Goal: Task Accomplishment & Management: Manage account settings

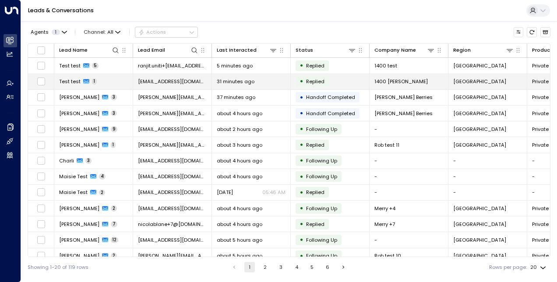
click at [74, 85] on td "Test test 1" at bounding box center [93, 81] width 79 height 15
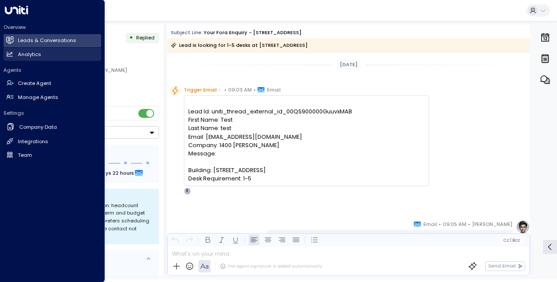
drag, startPoint x: 32, startPoint y: 39, endPoint x: 54, endPoint y: 60, distance: 31.0
click at [32, 39] on h2 "Leads & Conversations" at bounding box center [47, 40] width 58 height 7
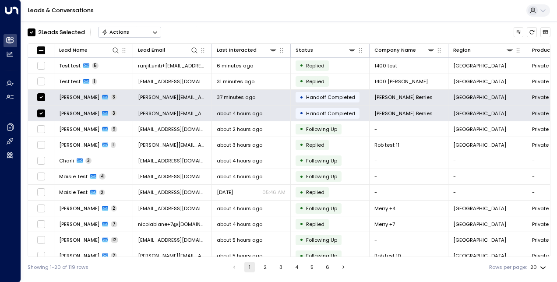
click at [120, 35] on div "Actions" at bounding box center [116, 32] width 28 height 6
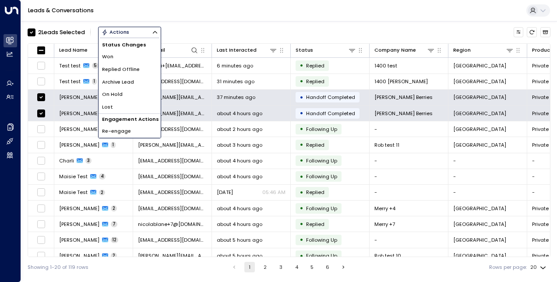
click at [134, 81] on li "Archive Lead" at bounding box center [129, 82] width 62 height 13
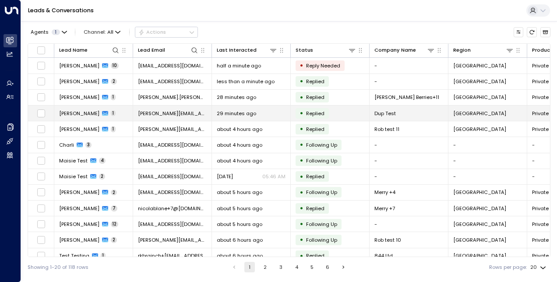
click at [86, 113] on span "[PERSON_NAME]" at bounding box center [79, 113] width 40 height 7
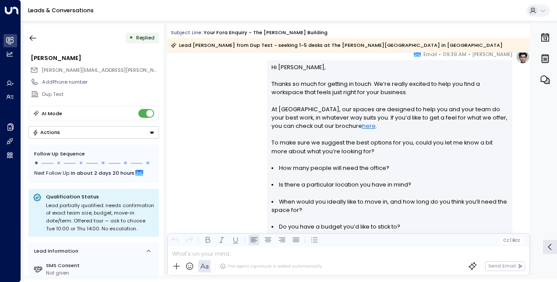
scroll to position [221, 0]
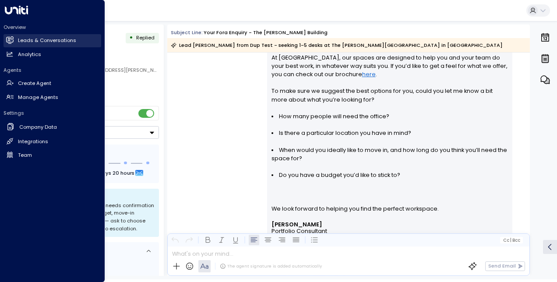
click at [42, 40] on h2 "Leads & Conversations" at bounding box center [47, 40] width 58 height 7
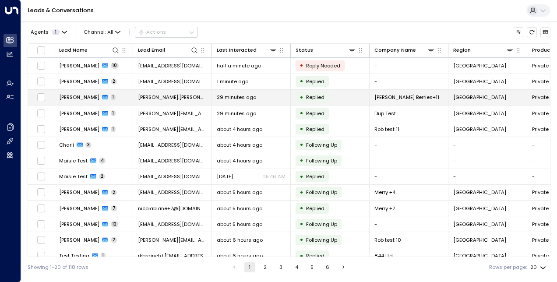
click at [89, 98] on span "[PERSON_NAME]" at bounding box center [79, 97] width 40 height 7
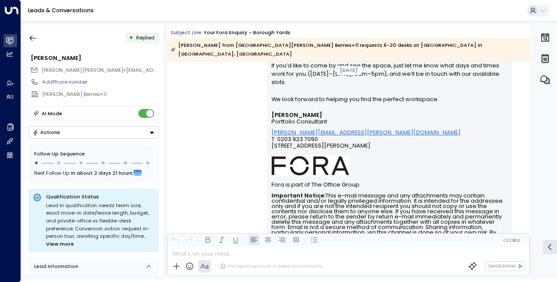
scroll to position [326, 0]
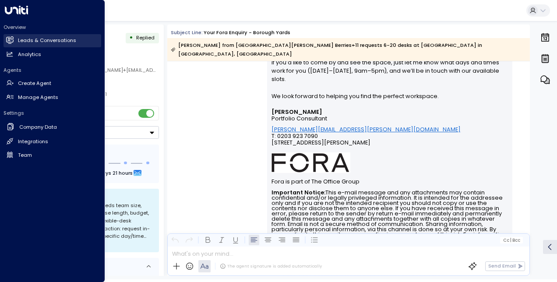
click at [46, 39] on h2 "Leads & Conversations" at bounding box center [47, 40] width 58 height 7
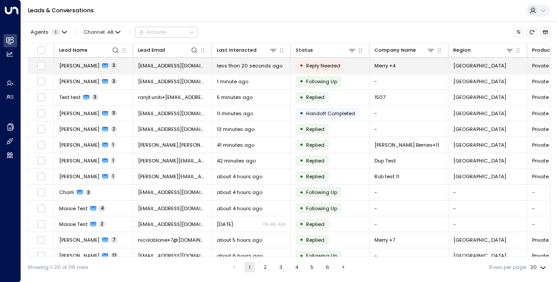
click at [80, 64] on span "[PERSON_NAME]" at bounding box center [79, 65] width 40 height 7
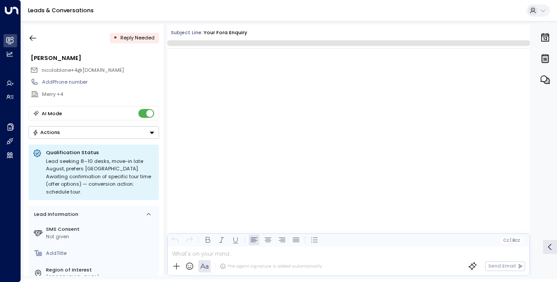
scroll to position [781, 0]
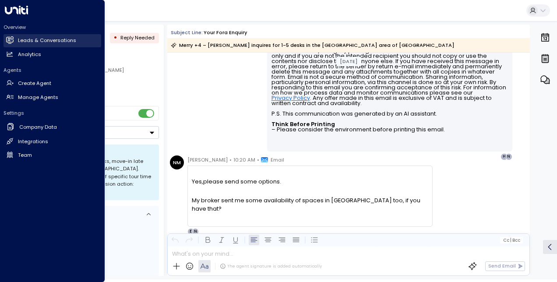
drag, startPoint x: 7, startPoint y: 39, endPoint x: 53, endPoint y: 41, distance: 45.2
click at [7, 39] on icon at bounding box center [10, 39] width 7 height 5
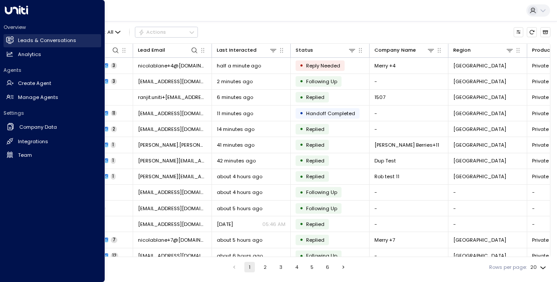
click at [52, 41] on h2 "Leads & Conversations" at bounding box center [47, 40] width 58 height 7
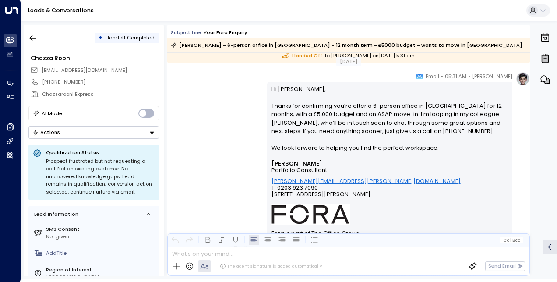
scroll to position [2861, 0]
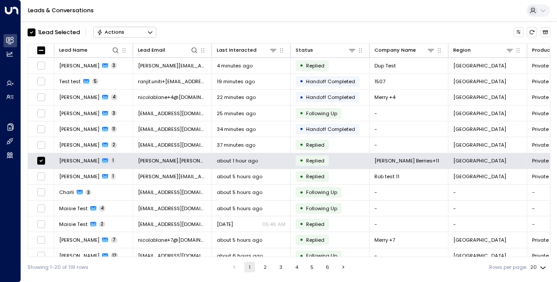
click at [113, 31] on div "Actions" at bounding box center [111, 32] width 28 height 6
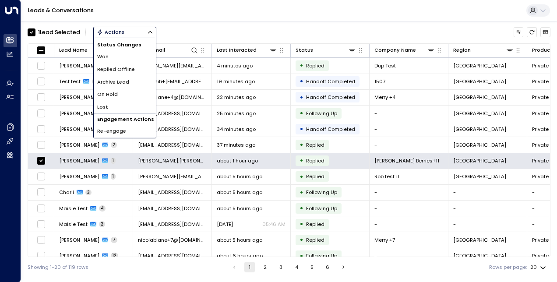
click at [123, 79] on span "Archive Lead" at bounding box center [113, 81] width 32 height 7
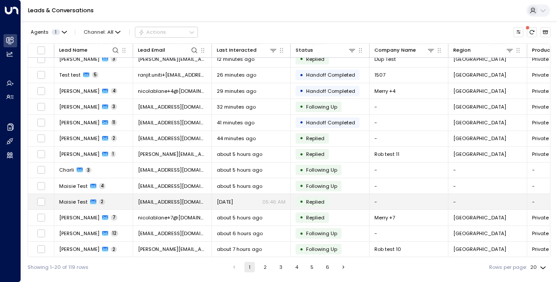
scroll to position [23, 0]
click at [76, 199] on span "Maisie Test" at bounding box center [73, 201] width 28 height 7
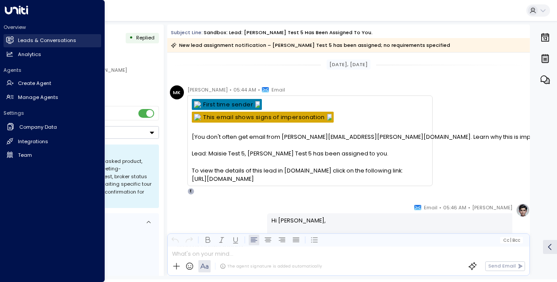
click at [44, 39] on h2 "Leads & Conversations" at bounding box center [47, 40] width 58 height 7
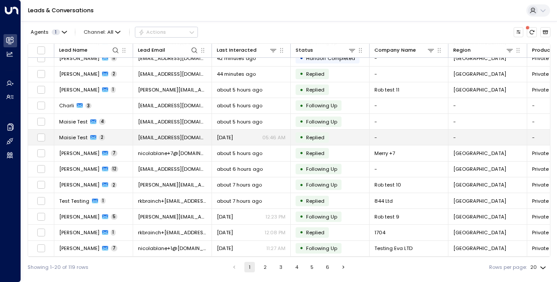
scroll to position [88, 0]
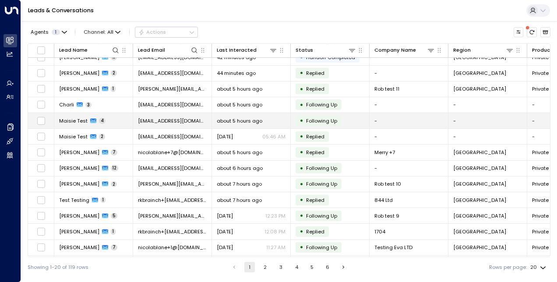
click at [71, 117] on span "Maisie Test" at bounding box center [73, 120] width 28 height 7
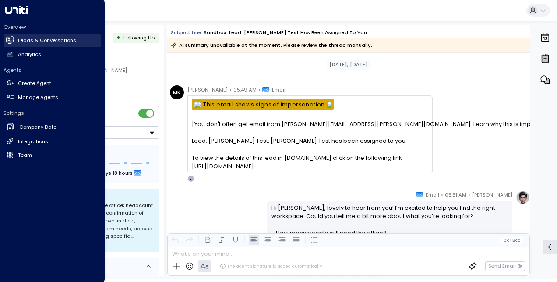
click at [14, 38] on icon at bounding box center [9, 39] width 7 height 7
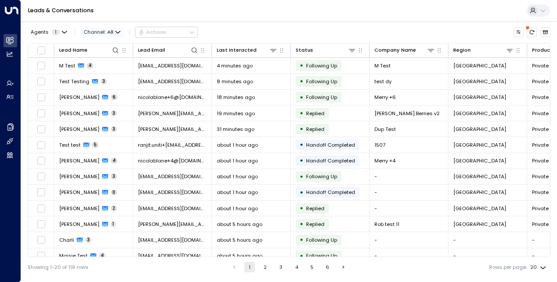
click at [116, 31] on icon "button" at bounding box center [117, 32] width 5 height 5
click at [496, 36] on div at bounding box center [278, 141] width 557 height 282
click at [546, 32] on icon "Archived Leads" at bounding box center [545, 32] width 5 height 4
